Goal: Task Accomplishment & Management: Use online tool/utility

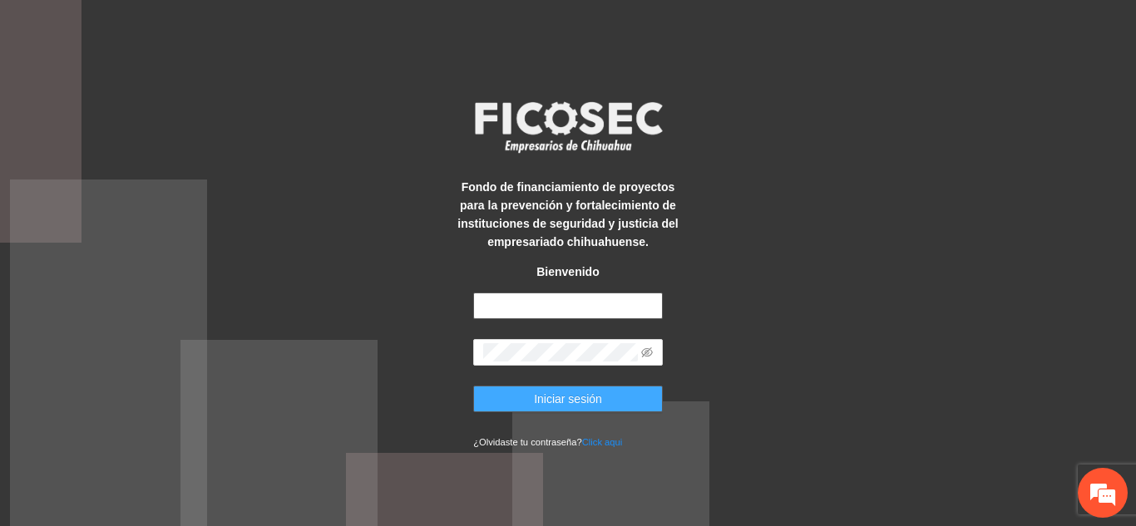
type input "**********"
click at [573, 395] on span "Iniciar sesión" at bounding box center [568, 399] width 68 height 18
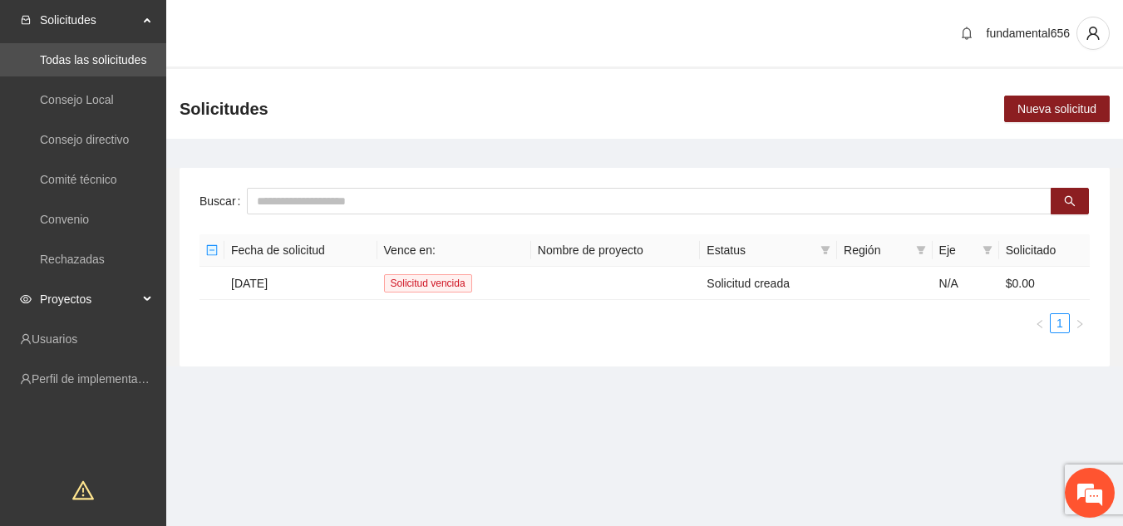
click at [134, 298] on span "Proyectos" at bounding box center [89, 299] width 98 height 33
click at [77, 334] on link "Activos" at bounding box center [58, 339] width 37 height 13
